Goal: Transaction & Acquisition: Purchase product/service

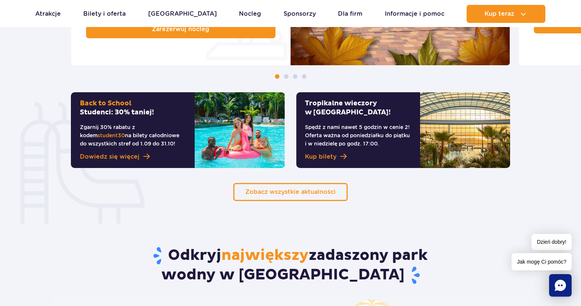
scroll to position [525, 0]
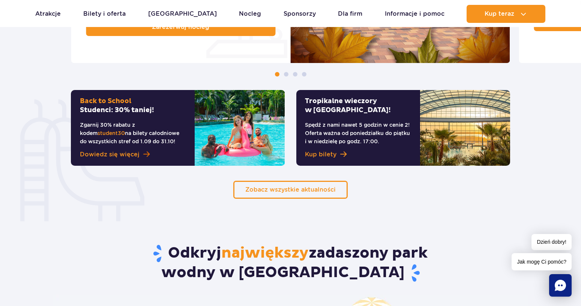
click at [134, 154] on span "Dowiedz się więcej" at bounding box center [110, 154] width 60 height 9
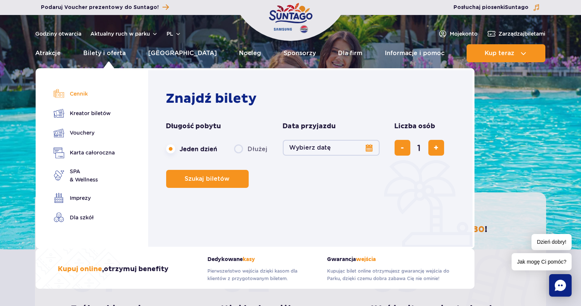
click at [78, 92] on link "Cennik" at bounding box center [85, 94] width 62 height 11
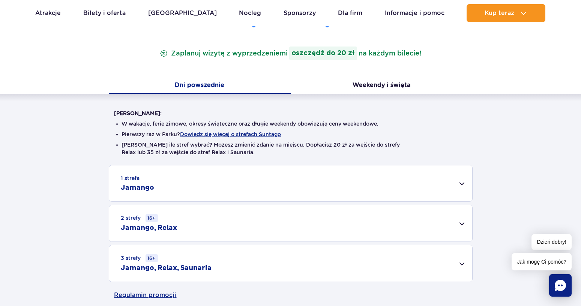
scroll to position [150, 0]
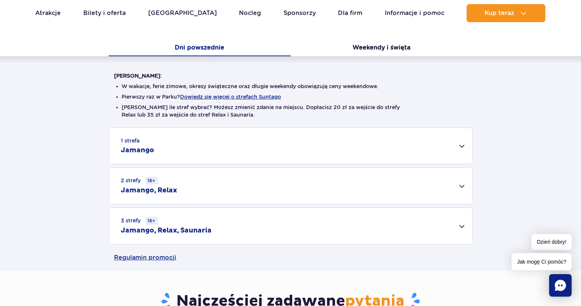
click at [142, 148] on h2 "Jamango" at bounding box center [137, 150] width 33 height 9
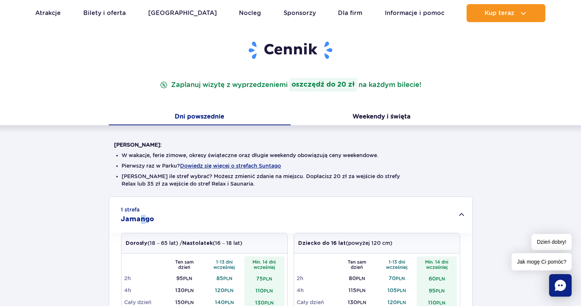
scroll to position [75, 0]
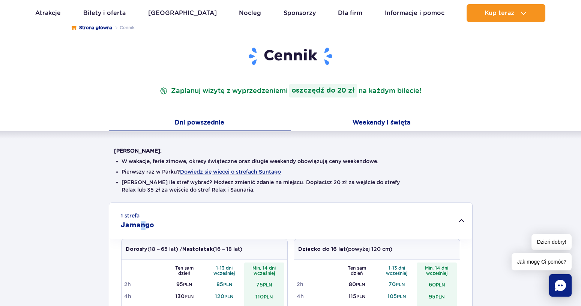
click at [368, 126] on button "Weekendy i święta" at bounding box center [382, 124] width 182 height 16
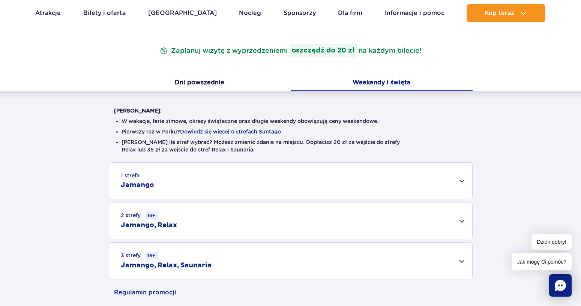
scroll to position [113, 0]
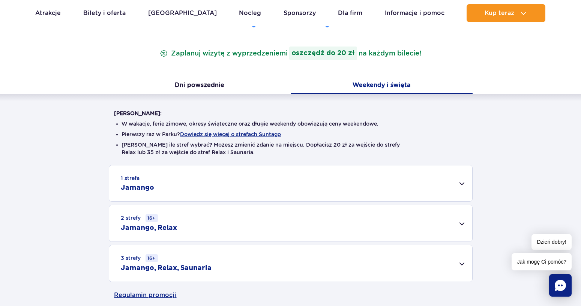
click at [153, 185] on h2 "Jamango" at bounding box center [137, 187] width 33 height 9
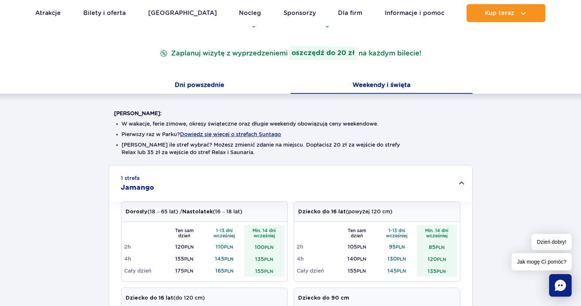
click at [194, 84] on button "Dni powszednie" at bounding box center [200, 86] width 182 height 16
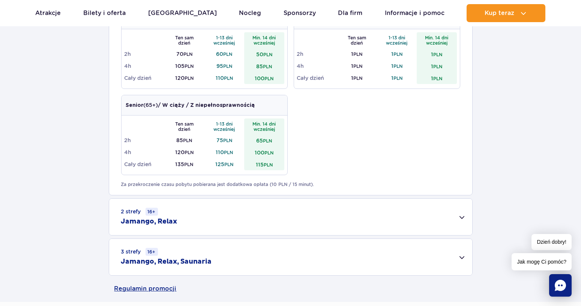
scroll to position [375, 0]
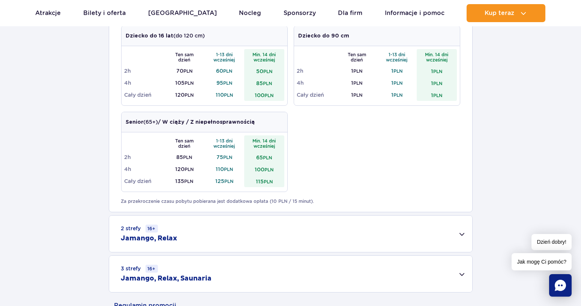
click at [155, 241] on h2 "Jamango, Relax" at bounding box center [149, 238] width 56 height 9
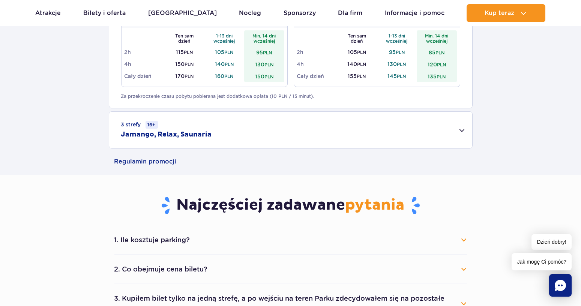
scroll to position [638, 0]
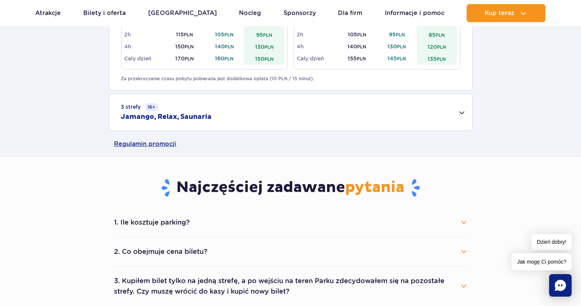
click at [151, 222] on button "1. Ile kosztuje parking?" at bounding box center [290, 222] width 353 height 17
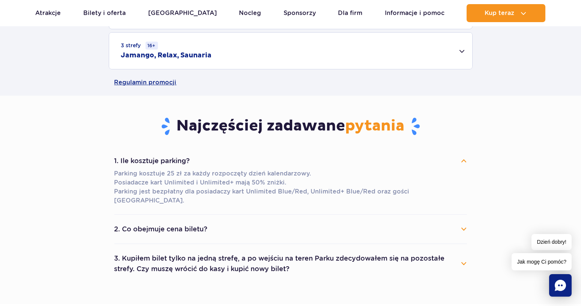
scroll to position [712, 0]
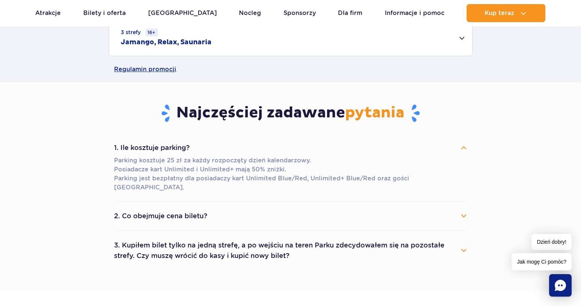
click at [171, 208] on button "2. Co obejmuje cena biletu?" at bounding box center [290, 216] width 353 height 17
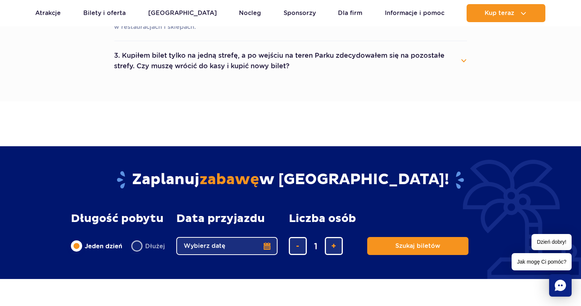
scroll to position [938, 0]
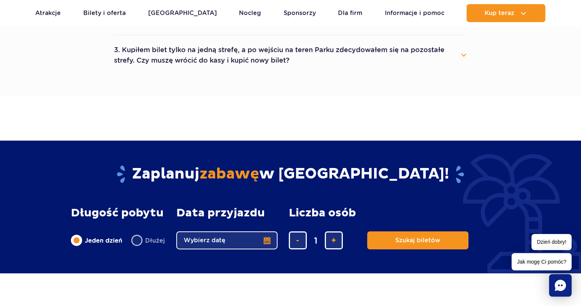
click at [265, 231] on button "Wybierz datę" at bounding box center [226, 240] width 101 height 18
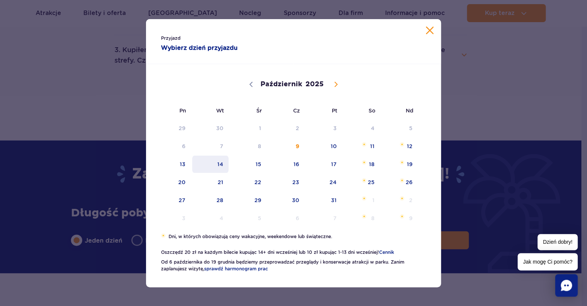
click at [222, 165] on span "14" at bounding box center [210, 164] width 38 height 17
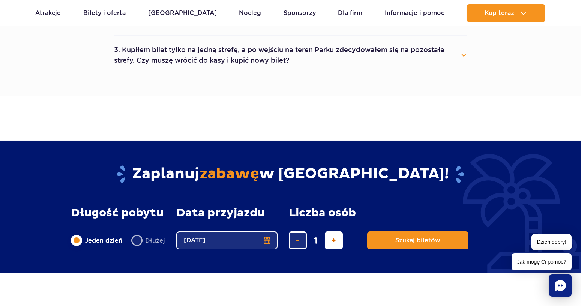
click at [333, 240] on span "dodaj bilet" at bounding box center [334, 240] width 5 height 0
type input "4"
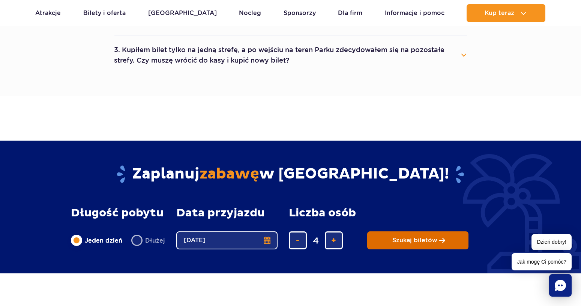
click at [407, 231] on button "Szukaj biletów" at bounding box center [417, 240] width 101 height 18
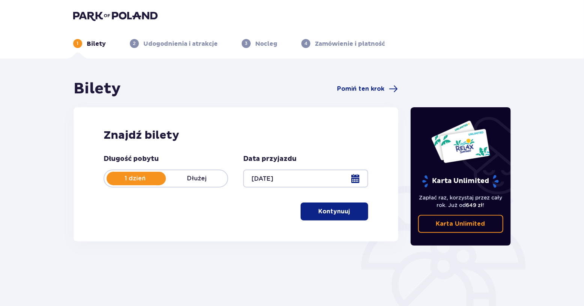
click at [326, 212] on p "Kontynuuj" at bounding box center [334, 211] width 32 height 8
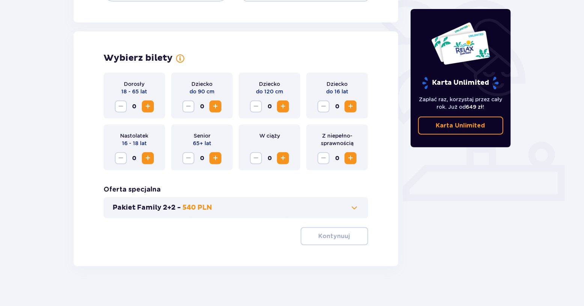
scroll to position [191, 0]
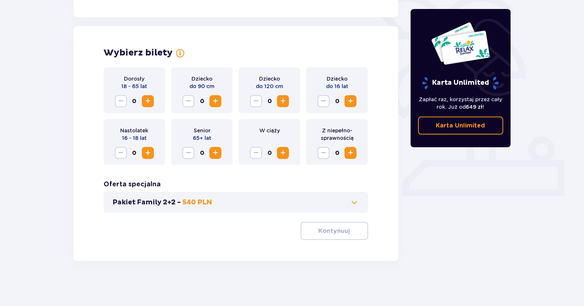
click at [355, 203] on span at bounding box center [354, 202] width 9 height 9
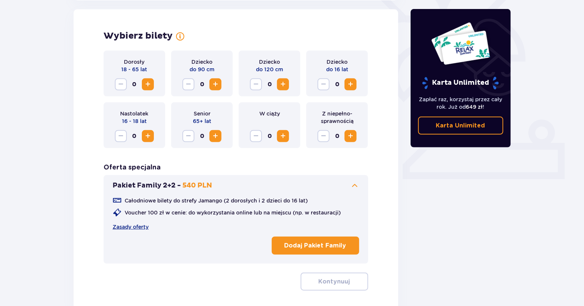
scroll to position [209, 0]
drag, startPoint x: 183, startPoint y: 253, endPoint x: 90, endPoint y: 264, distance: 93.3
click at [90, 264] on div "Wybierz bilety Dorosły 18 - 65 lat 0 Dziecko do 90 cm 0 Dziecko do 120 cm 0 Dzi…" at bounding box center [236, 160] width 324 height 302
click at [146, 226] on link "Zasady oferty" at bounding box center [131, 227] width 36 height 8
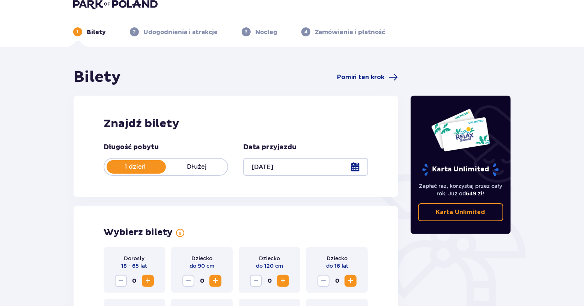
scroll to position [0, 0]
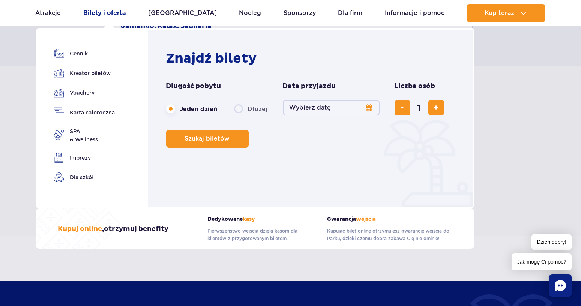
scroll to position [262, 0]
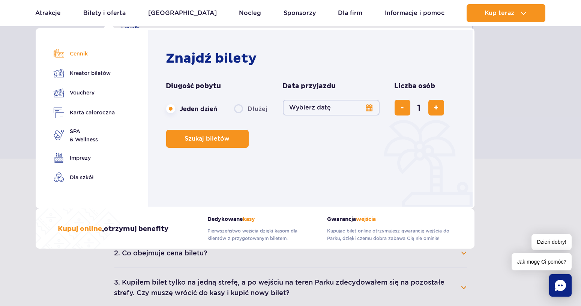
click at [82, 54] on link "Cennik" at bounding box center [85, 53] width 62 height 11
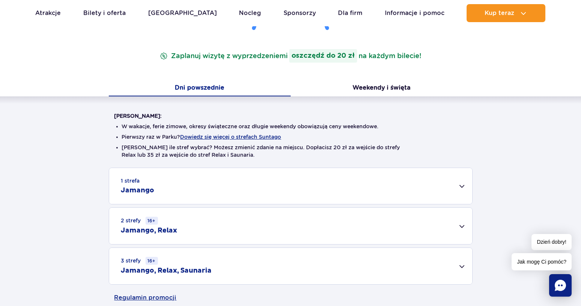
scroll to position [113, 0]
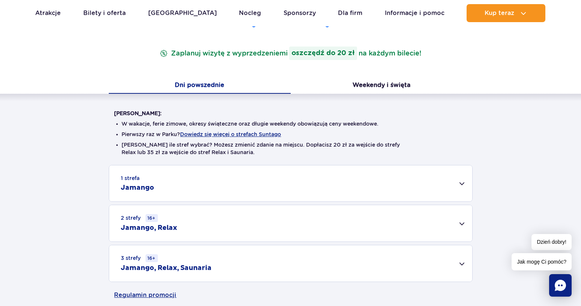
click at [144, 191] on h2 "Jamango" at bounding box center [137, 187] width 33 height 9
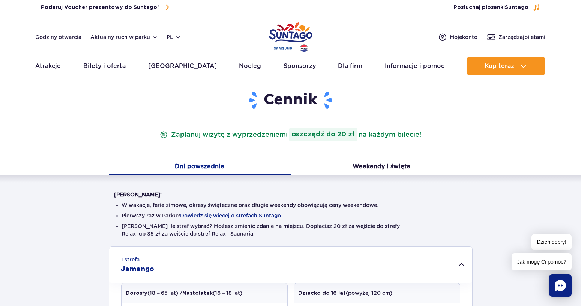
scroll to position [0, 0]
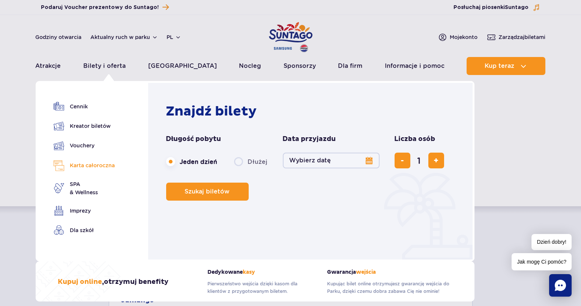
click at [106, 168] on link "Karta całoroczna" at bounding box center [85, 165] width 62 height 11
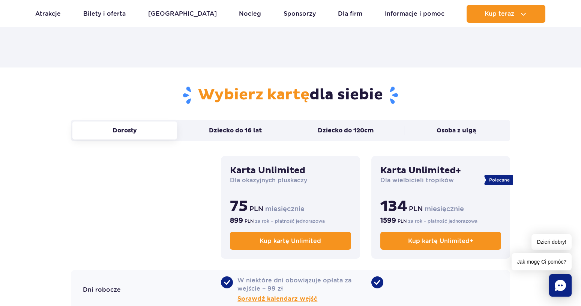
scroll to position [450, 0]
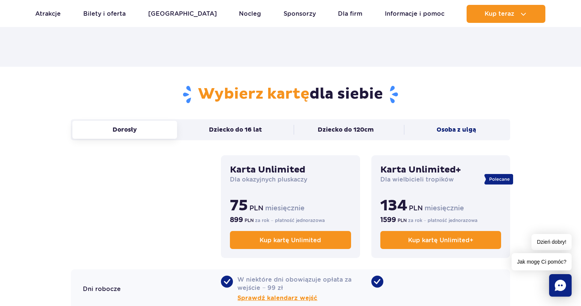
click at [449, 137] on button "Osoba z ulgą" at bounding box center [456, 130] width 105 height 18
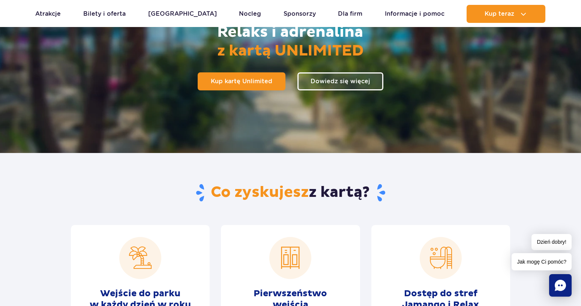
scroll to position [0, 0]
